Goal: Task Accomplishment & Management: Use online tool/utility

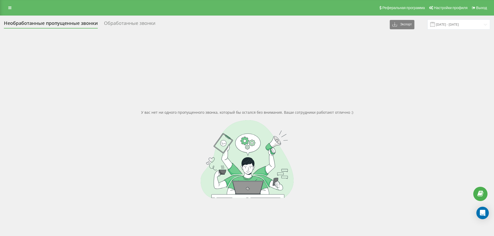
click at [127, 22] on div "Обработанные звонки" at bounding box center [129, 25] width 51 height 8
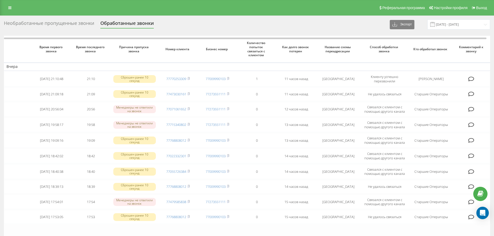
click at [59, 23] on div "Необработанные пропущенные звонки" at bounding box center [49, 25] width 90 height 8
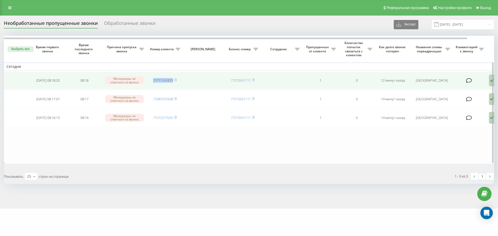
drag, startPoint x: 151, startPoint y: 79, endPoint x: 173, endPoint y: 77, distance: 22.5
click at [173, 77] on td "77711161873" at bounding box center [165, 81] width 36 height 18
copy link "77711161873"
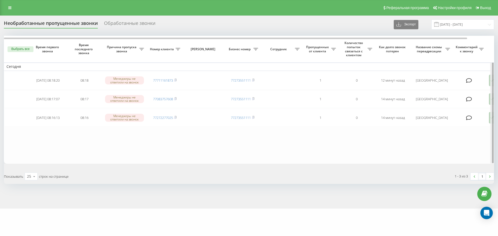
click at [492, 82] on div at bounding box center [492, 100] width 4 height 128
drag, startPoint x: 386, startPoint y: 199, endPoint x: 360, endPoint y: 196, distance: 26.5
click at [360, 196] on div "Необработанные пропущенные звонки Обработанные звонки Экспорт .csv .xlsx 21.07.…" at bounding box center [249, 112] width 498 height 193
click at [492, 85] on div at bounding box center [493, 100] width 2 height 128
click at [490, 83] on div at bounding box center [492, 100] width 4 height 128
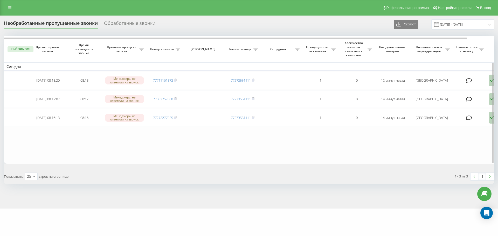
drag, startPoint x: 292, startPoint y: 149, endPoint x: 273, endPoint y: 148, distance: 19.0
click at [273, 148] on table "Сегодня 2025-08-21 08:18:20 08:18 Менеджеры не ответили на звонок 77711161873 7…" at bounding box center [263, 100] width 519 height 128
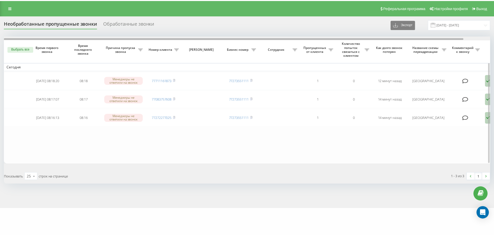
scroll to position [0, 29]
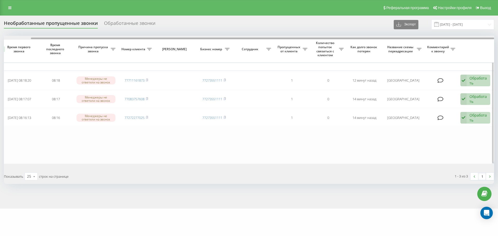
drag, startPoint x: 337, startPoint y: 37, endPoint x: 343, endPoint y: 38, distance: 6.3
click at [343, 38] on div at bounding box center [249, 38] width 490 height 4
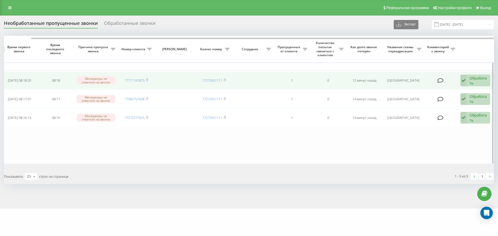
click at [471, 79] on div "Обработать" at bounding box center [479, 81] width 18 height 10
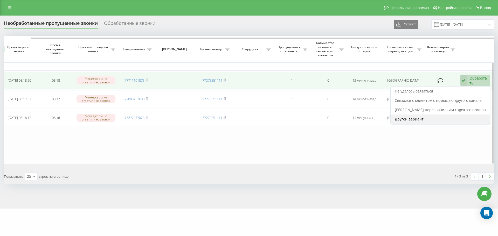
click at [420, 119] on span "Другой вариант" at bounding box center [409, 119] width 29 height 5
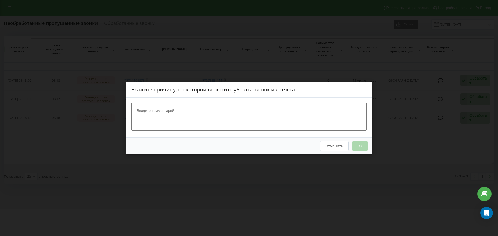
click at [360, 147] on div "Отменить OK" at bounding box center [249, 146] width 247 height 17
click at [338, 149] on button "Отменить" at bounding box center [334, 146] width 29 height 10
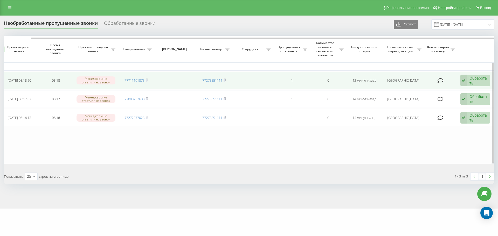
click at [486, 81] on div "Обработать" at bounding box center [479, 81] width 18 height 10
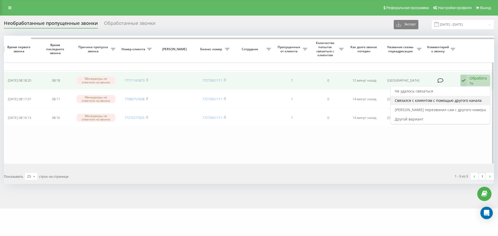
click at [437, 99] on span "Связался с клиентом с помощью другого канала" at bounding box center [438, 100] width 87 height 5
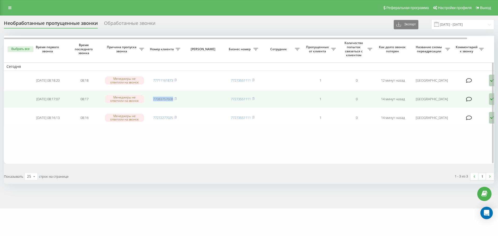
drag, startPoint x: 152, startPoint y: 97, endPoint x: 173, endPoint y: 100, distance: 21.4
click at [173, 100] on td "77083757608" at bounding box center [165, 100] width 36 height 18
copy link "77083757608"
click at [490, 99] on icon at bounding box center [492, 99] width 6 height 12
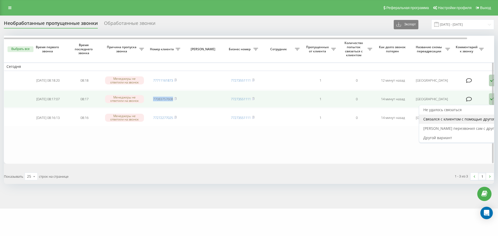
click at [461, 121] on span "Связался с клиентом с помощью другого канала" at bounding box center [467, 119] width 87 height 5
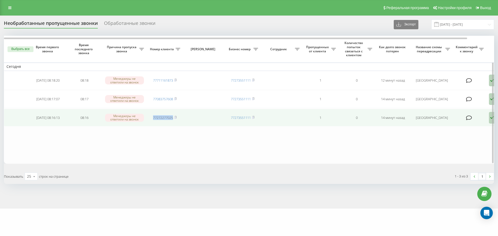
drag, startPoint x: 151, startPoint y: 117, endPoint x: 174, endPoint y: 120, distance: 23.7
click at [174, 120] on td "77272277025" at bounding box center [165, 118] width 36 height 18
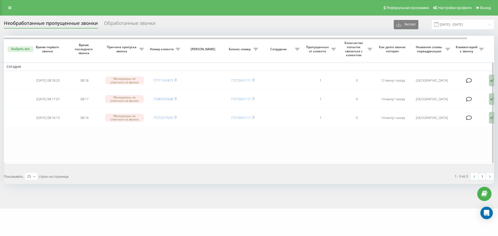
drag, startPoint x: 174, startPoint y: 120, endPoint x: 169, endPoint y: 131, distance: 11.5
click at [169, 131] on table "Сегодня 2025-08-21 08:18:20 08:18 Менеджеры не ответили на звонок 77711161873 7…" at bounding box center [263, 100] width 519 height 128
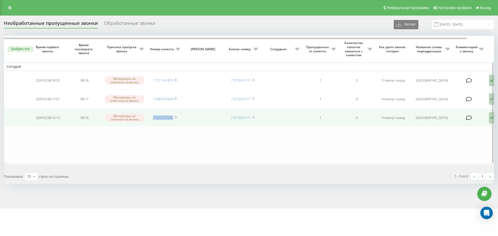
drag, startPoint x: 151, startPoint y: 117, endPoint x: 174, endPoint y: 120, distance: 22.6
click at [174, 120] on td "77272277025" at bounding box center [165, 118] width 36 height 18
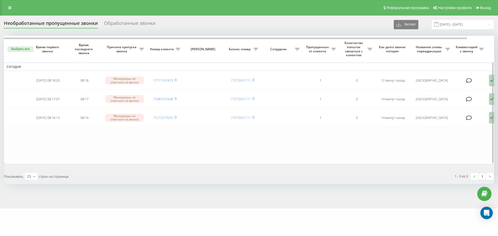
drag, startPoint x: 174, startPoint y: 120, endPoint x: 192, endPoint y: 134, distance: 23.1
click at [192, 134] on table "Сегодня 2025-08-21 08:18:20 08:18 Менеджеры не ответили на звонок 77711161873 7…" at bounding box center [263, 100] width 519 height 128
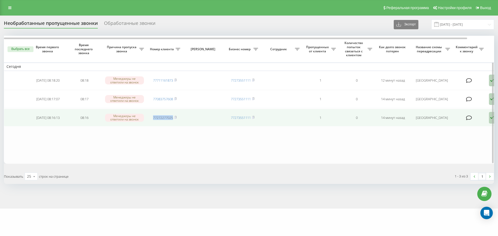
drag, startPoint x: 152, startPoint y: 117, endPoint x: 174, endPoint y: 117, distance: 22.3
click at [174, 117] on td "77272277025" at bounding box center [165, 118] width 36 height 18
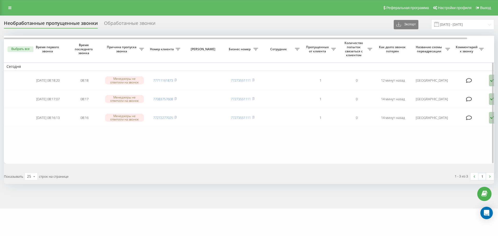
drag, startPoint x: 173, startPoint y: 117, endPoint x: 161, endPoint y: 131, distance: 18.2
click at [161, 131] on table "Сегодня 2025-08-21 08:18:20 08:18 Менеджеры не ответили на звонок 77711161873 7…" at bounding box center [263, 100] width 519 height 128
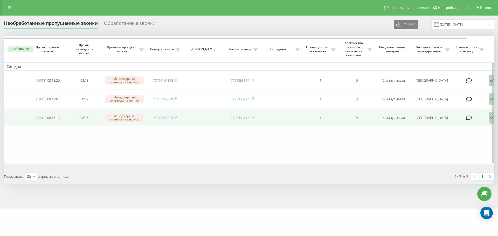
click at [489, 121] on icon at bounding box center [492, 118] width 6 height 12
click at [464, 146] on span "[PERSON_NAME] перезвонил сам с другого номера" at bounding box center [469, 147] width 91 height 5
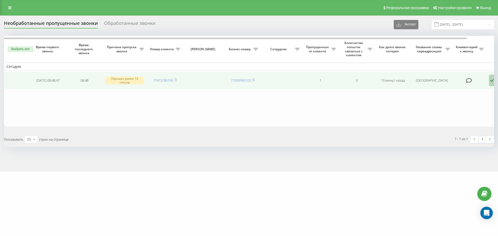
click at [491, 85] on icon at bounding box center [492, 81] width 6 height 12
click at [462, 109] on span "Клиент перезвонил сам с другого номера" at bounding box center [469, 109] width 91 height 5
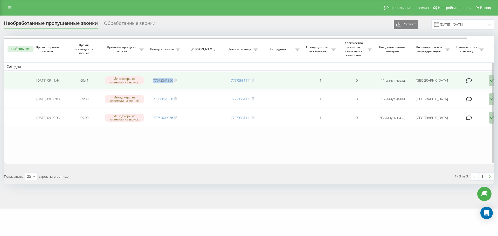
drag, startPoint x: 151, startPoint y: 82, endPoint x: 173, endPoint y: 83, distance: 22.4
click at [173, 83] on td "77073341596" at bounding box center [165, 81] width 36 height 18
copy link "77073341596"
click at [490, 86] on icon at bounding box center [492, 81] width 6 height 12
click at [439, 92] on span "Не удалось связаться" at bounding box center [443, 91] width 38 height 5
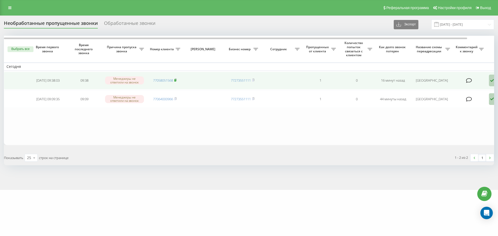
click at [175, 81] on rect at bounding box center [175, 80] width 2 height 2
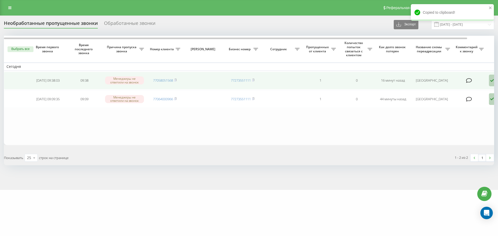
click at [490, 84] on icon at bounding box center [492, 81] width 6 height 12
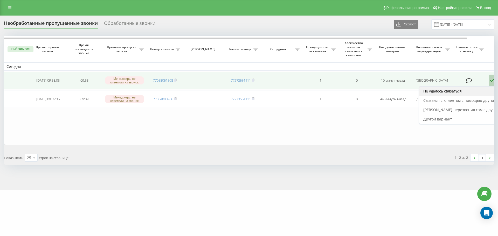
click at [436, 91] on span "Не удалось связаться" at bounding box center [443, 91] width 38 height 5
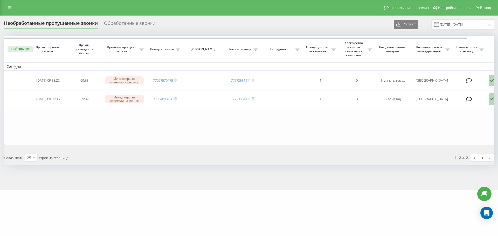
click at [132, 25] on div "Обработанные звонки" at bounding box center [129, 25] width 51 height 8
click at [131, 24] on div "Обработанные звонки" at bounding box center [129, 25] width 51 height 8
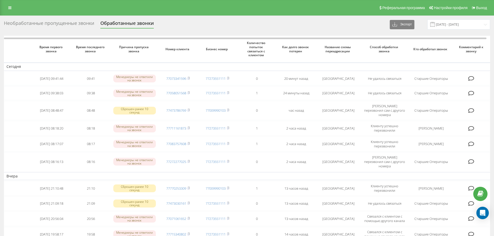
click at [33, 25] on div "Необработанные пропущенные звонки" at bounding box center [49, 25] width 90 height 8
click at [37, 24] on div "Необработанные пропущенные звонки" at bounding box center [49, 25] width 90 height 8
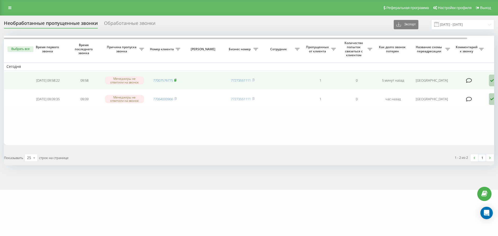
click at [176, 80] on rect at bounding box center [175, 80] width 2 height 2
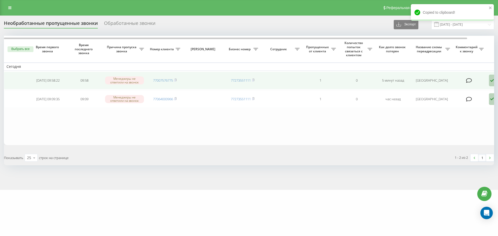
click at [492, 84] on icon at bounding box center [492, 81] width 6 height 12
click at [442, 108] on span "Клиент перезвонил сам с другого номера" at bounding box center [469, 109] width 91 height 5
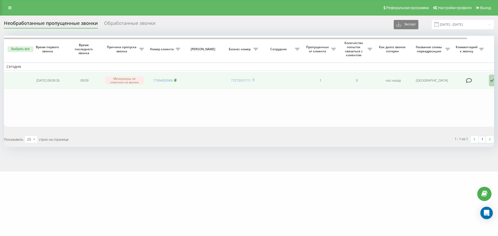
click at [176, 79] on icon at bounding box center [175, 80] width 2 height 3
click at [175, 81] on rect at bounding box center [175, 80] width 2 height 2
click at [175, 80] on icon at bounding box center [175, 80] width 2 height 3
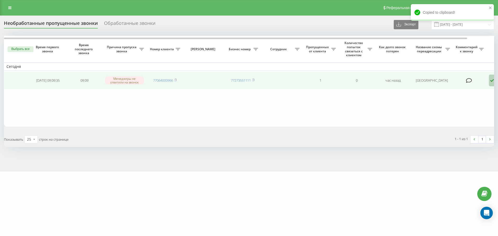
click at [491, 82] on icon at bounding box center [492, 81] width 6 height 12
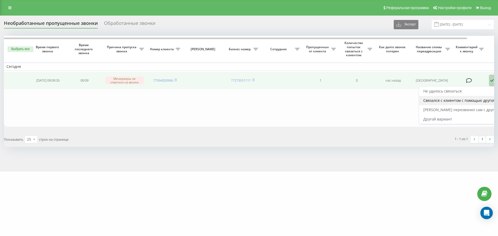
click at [442, 101] on span "Связался с клиентом с помощью другого канала" at bounding box center [467, 100] width 87 height 5
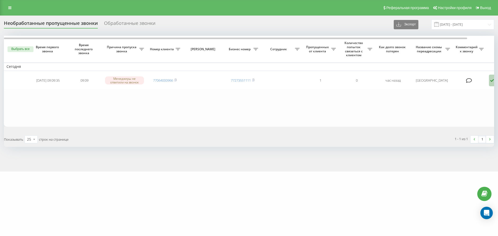
click at [54, 22] on div "Необработанные пропущенные звонки" at bounding box center [51, 25] width 94 height 8
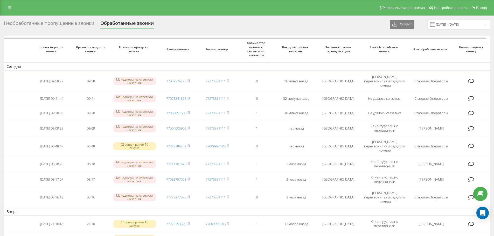
click at [55, 22] on div "Необработанные пропущенные звонки" at bounding box center [49, 25] width 90 height 8
